Goal: Task Accomplishment & Management: Use online tool/utility

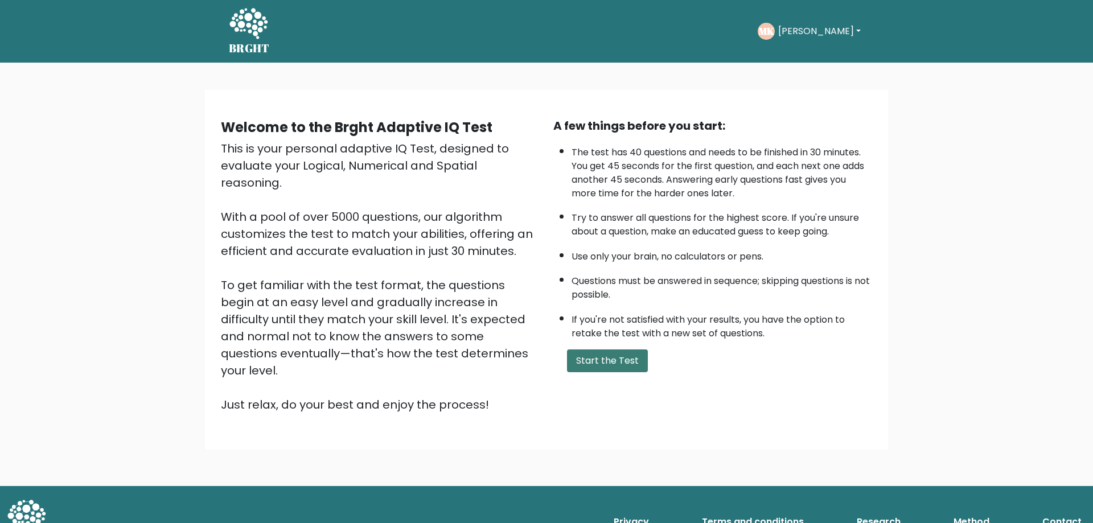
click at [628, 357] on button "Start the Test" at bounding box center [607, 360] width 81 height 23
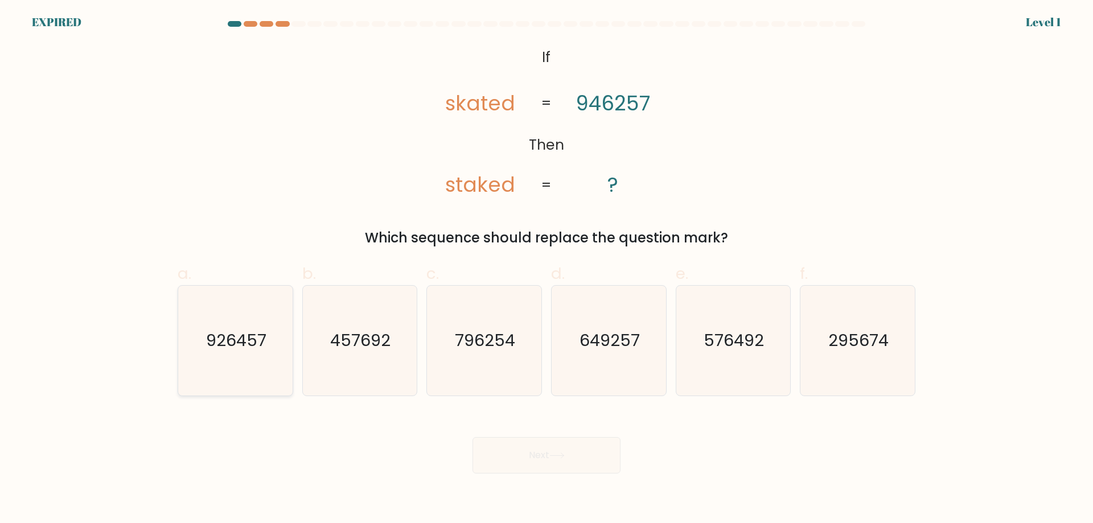
click at [244, 345] on text "926457" at bounding box center [236, 340] width 60 height 23
click at [546, 269] on input "a. 926457" at bounding box center [546, 265] width 1 height 7
radio input "true"
